Goal: Task Accomplishment & Management: Use online tool/utility

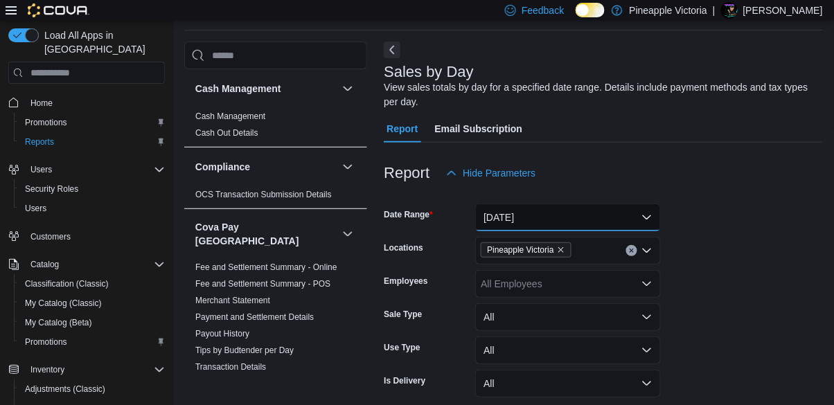
click at [514, 213] on button "[DATE]" at bounding box center [568, 218] width 186 height 28
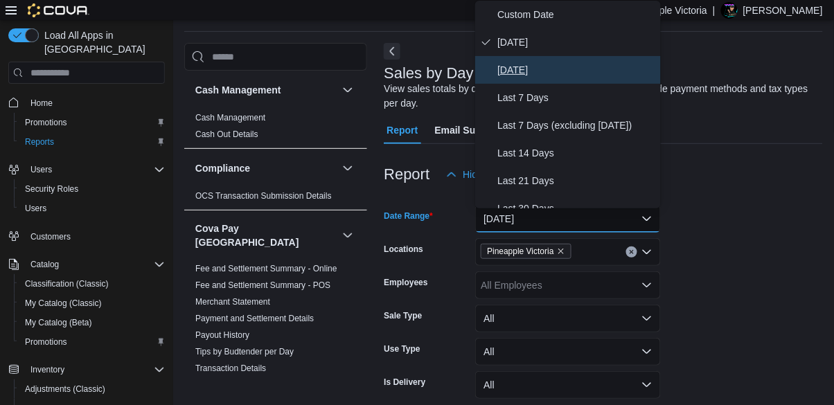
click at [517, 78] on span "[DATE]" at bounding box center [576, 70] width 158 height 17
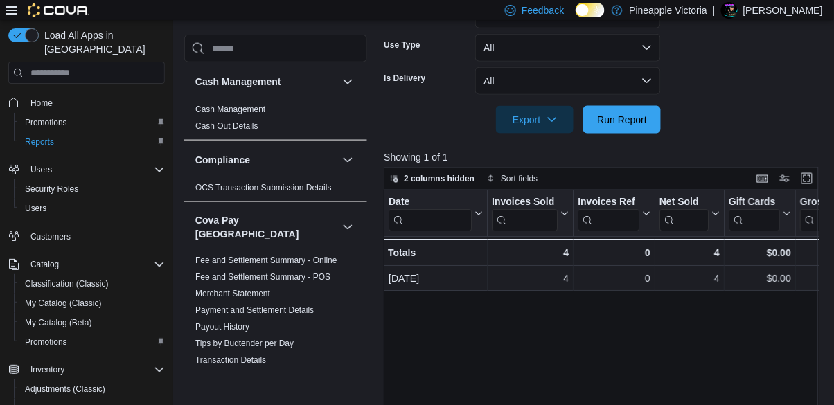
scroll to position [0, 1]
click at [611, 134] on span "Run Report" at bounding box center [621, 120] width 61 height 28
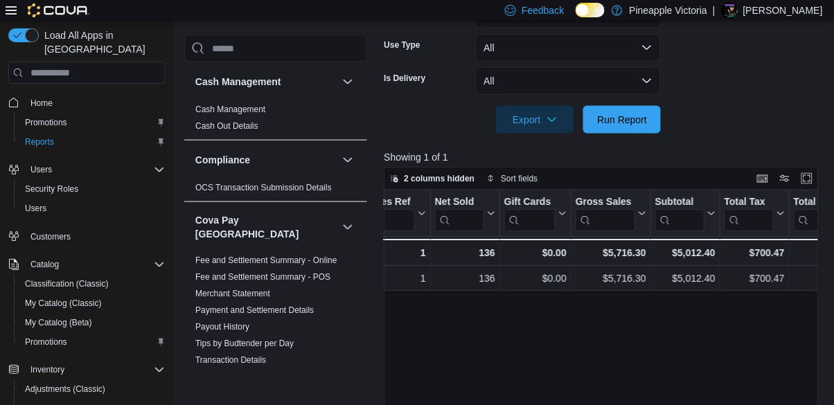
scroll to position [0, 225]
click at [38, 100] on span "Home" at bounding box center [41, 103] width 22 height 17
